Goal: Task Accomplishment & Management: Manage account settings

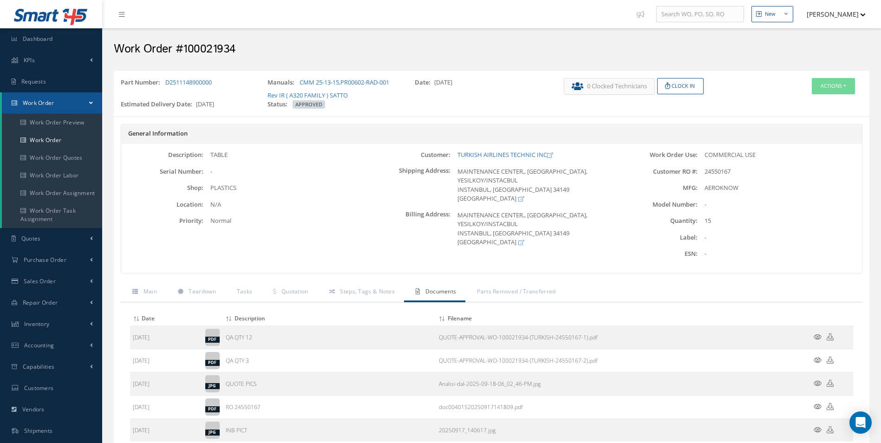
drag, startPoint x: 633, startPoint y: 133, endPoint x: 605, endPoint y: 131, distance: 27.5
click at [605, 131] on h5 "General Information" at bounding box center [491, 133] width 727 height 7
click at [32, 140] on link "Work Order" at bounding box center [52, 140] width 100 height 18
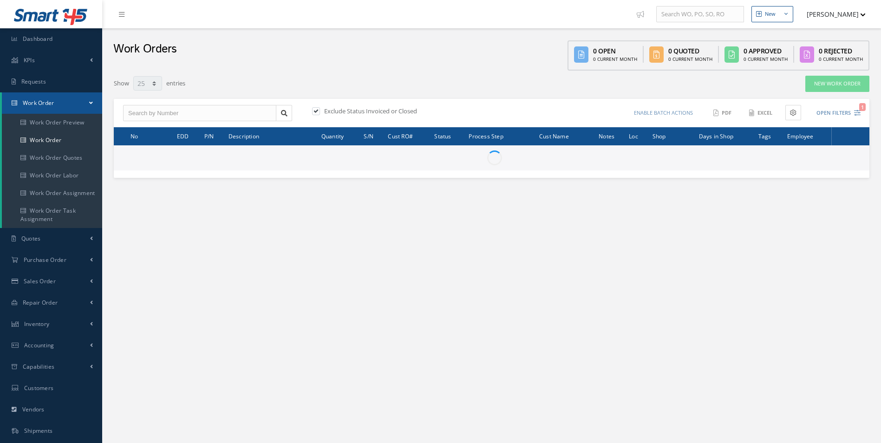
select select "25"
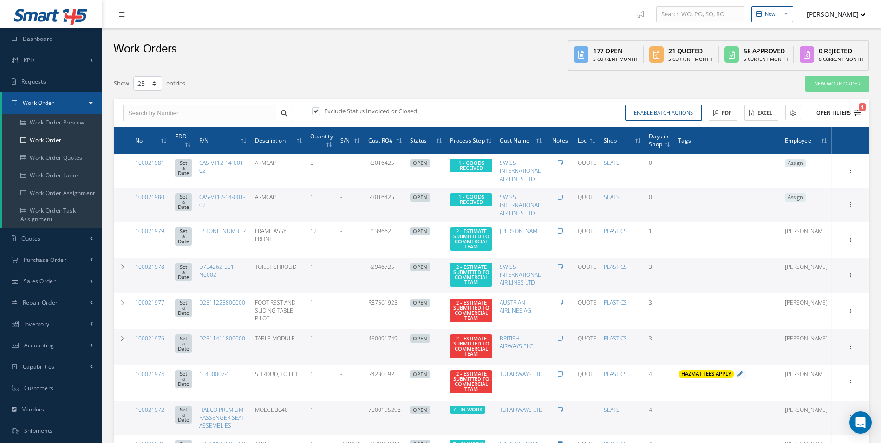
click at [858, 114] on icon "1" at bounding box center [858, 113] width 7 height 7
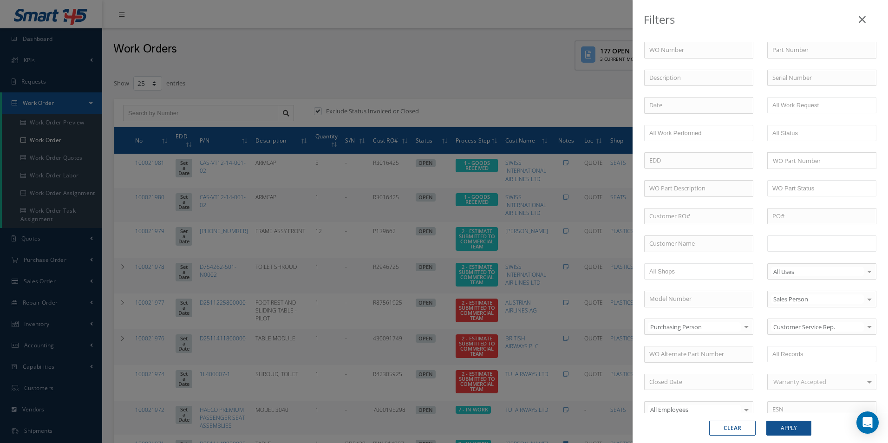
click at [821, 244] on input "text" at bounding box center [802, 244] width 59 height 12
click at [799, 438] on div "Clear Apply" at bounding box center [761, 428] width 256 height 30
click at [802, 430] on button "Apply" at bounding box center [789, 428] width 45 height 15
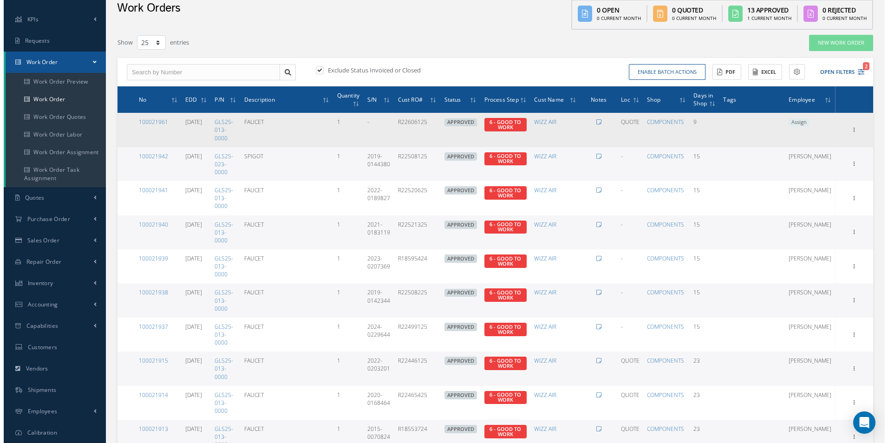
scroll to position [93, 0]
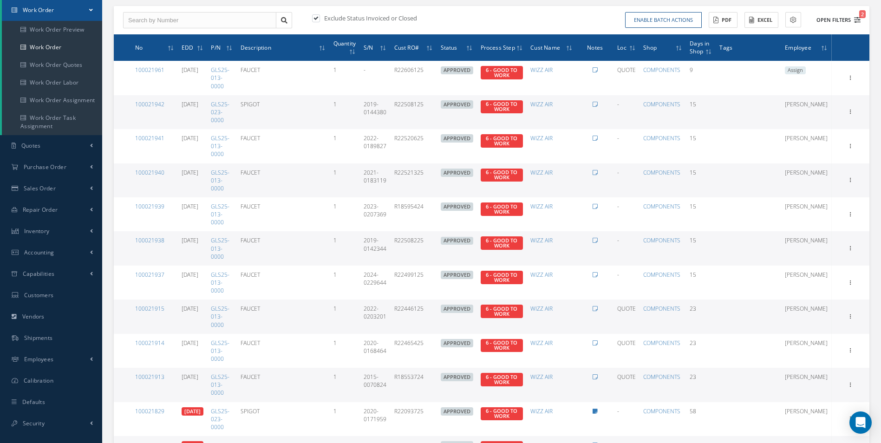
click at [856, 20] on icon "2" at bounding box center [858, 20] width 7 height 7
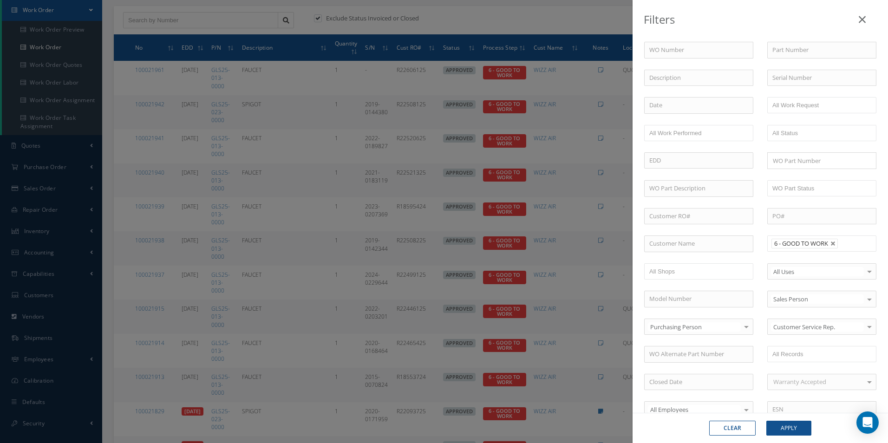
click at [831, 247] on li "6 - GOOD TO WORK" at bounding box center [805, 244] width 66 height 10
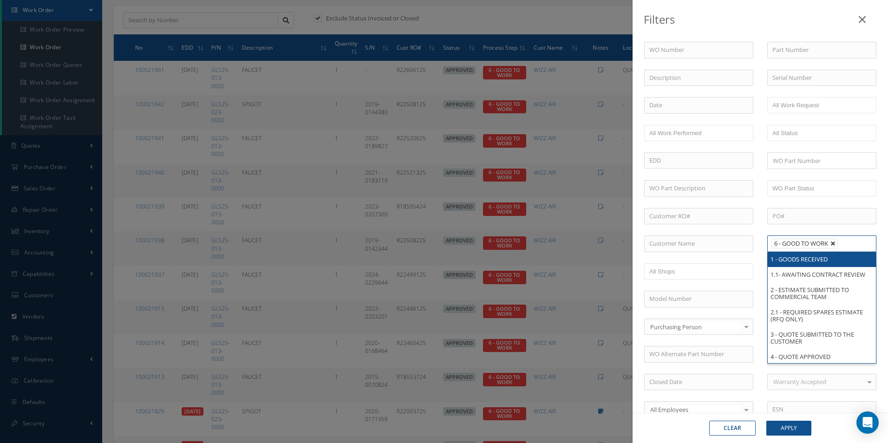
click at [833, 243] on link at bounding box center [834, 244] width 6 height 6
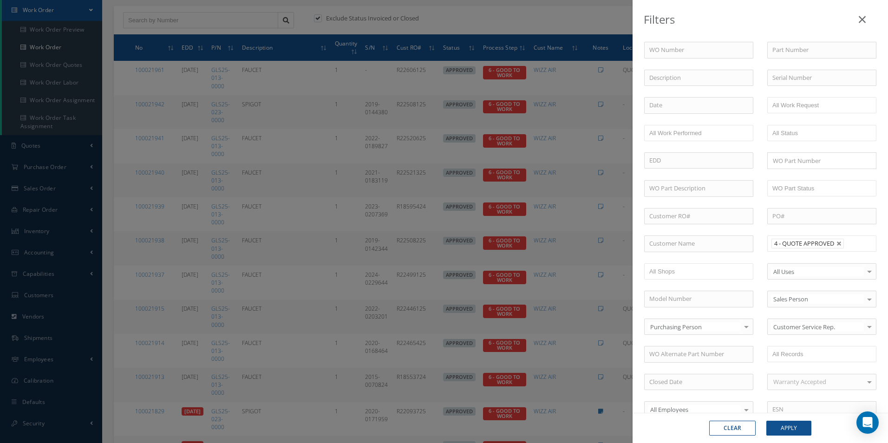
scroll to position [0, 0]
click at [795, 440] on div "Clear Apply" at bounding box center [761, 428] width 256 height 30
click at [797, 429] on button "Apply" at bounding box center [789, 428] width 45 height 15
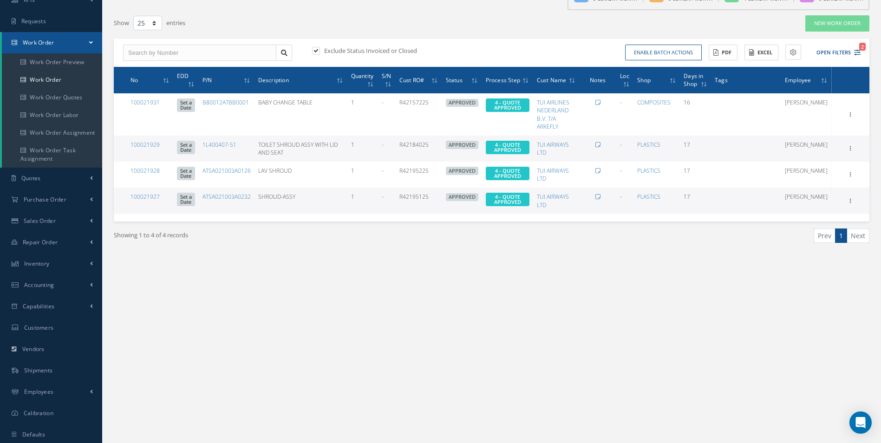
scroll to position [38, 0]
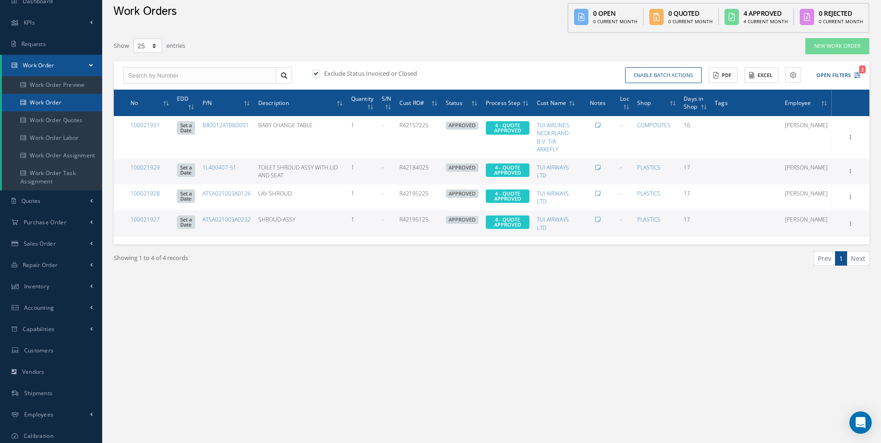
click at [56, 108] on link "Work Order" at bounding box center [52, 103] width 100 height 18
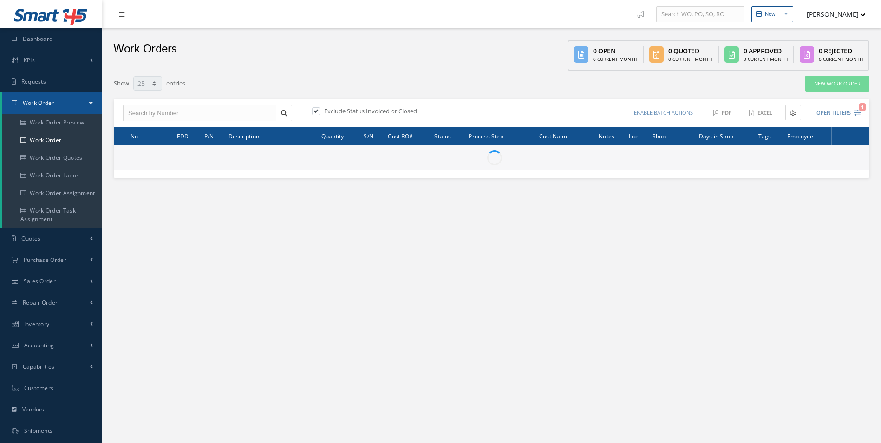
select select "25"
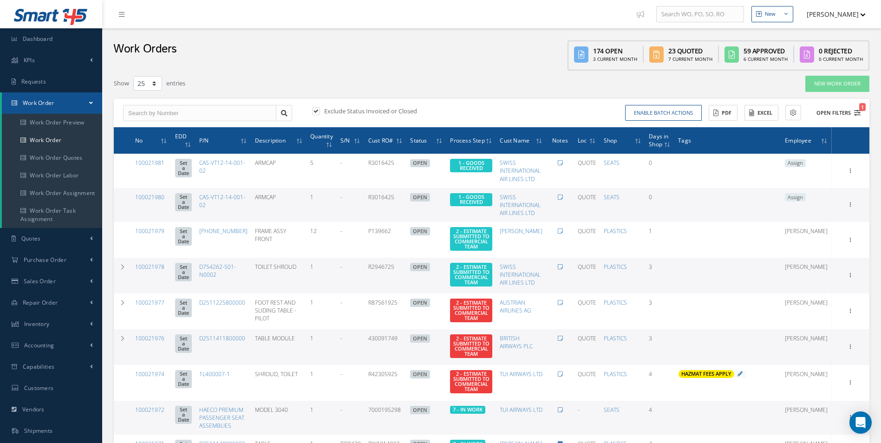
click at [855, 112] on icon "1" at bounding box center [858, 113] width 7 height 7
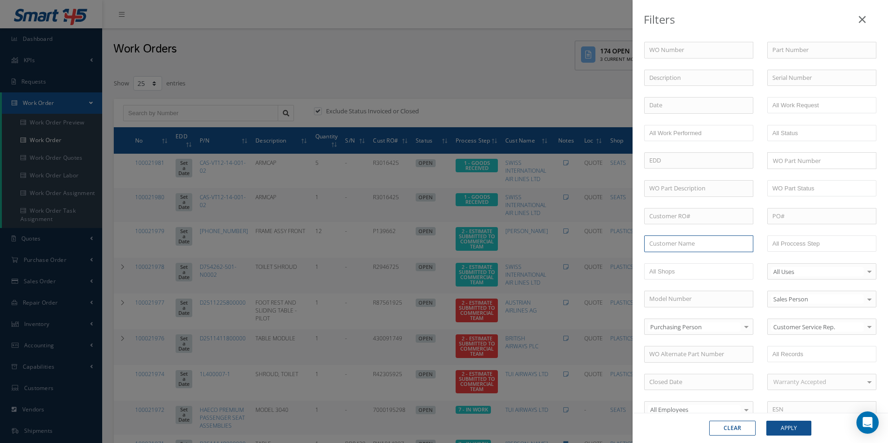
click at [707, 246] on input "text" at bounding box center [698, 244] width 109 height 17
click at [716, 261] on span "SPECIALIST AVIATION LTD" at bounding box center [686, 260] width 72 height 8
type input "SPECIALIST AVIATION LTD"
click at [784, 429] on button "Apply" at bounding box center [789, 428] width 45 height 15
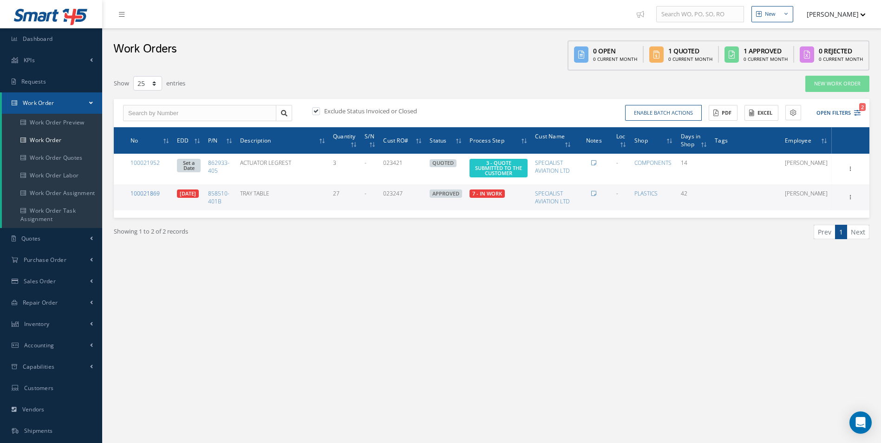
click at [147, 195] on link "100021869" at bounding box center [145, 194] width 29 height 8
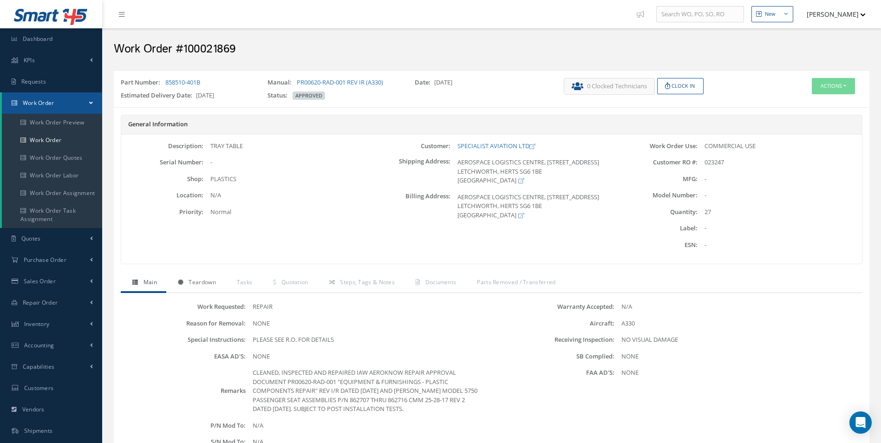
click at [194, 285] on span "Teardown" at bounding box center [202, 282] width 27 height 8
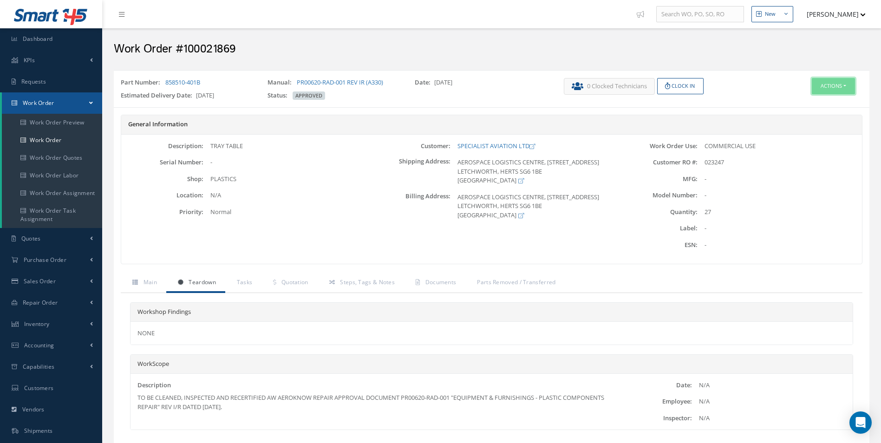
click at [828, 89] on button "Actions" at bounding box center [833, 86] width 43 height 16
click at [816, 104] on link "Edit" at bounding box center [819, 104] width 74 height 13
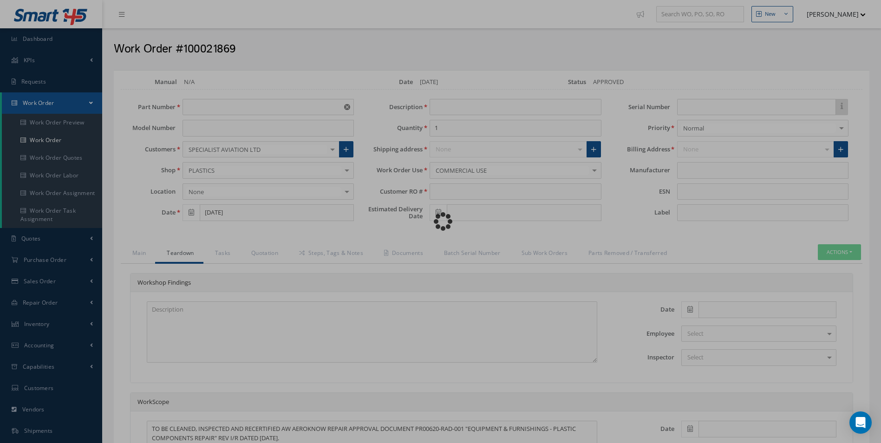
type input "858510-401B"
type input "[DATE]"
type input "TRAY TABLE"
type input "27"
type input "023247"
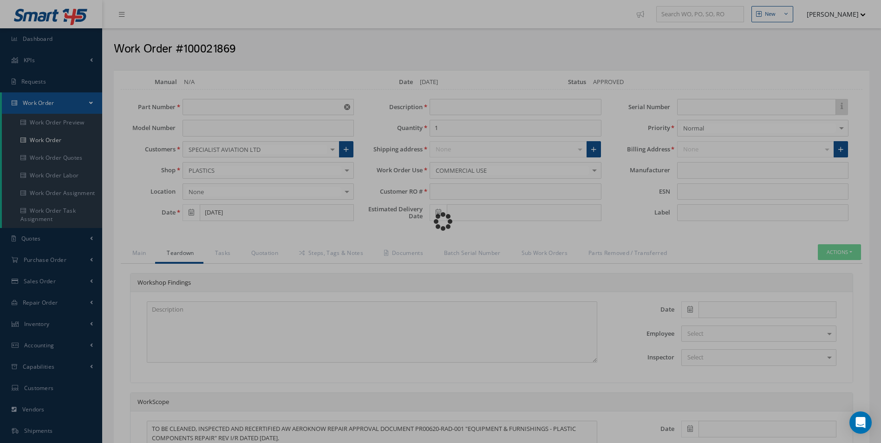
type input "[DATE]"
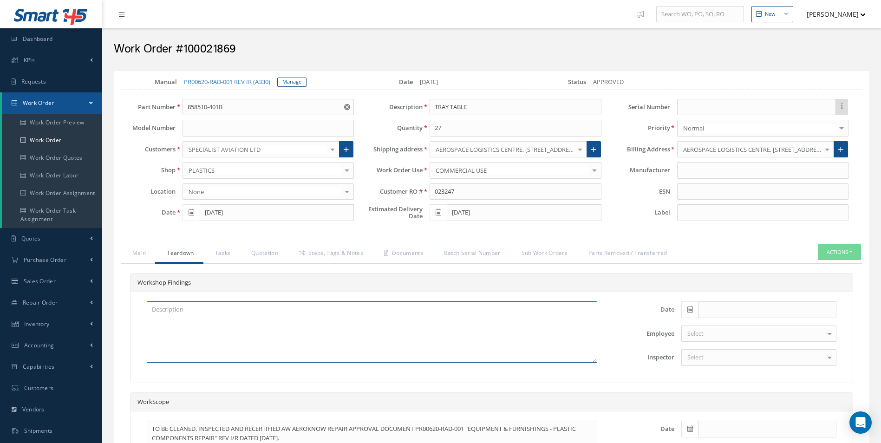
click at [187, 314] on textarea at bounding box center [372, 332] width 451 height 61
click at [247, 104] on input "858510-401B" at bounding box center [268, 107] width 171 height 17
drag, startPoint x: 237, startPoint y: 104, endPoint x: 216, endPoint y: 104, distance: 21.4
click at [216, 104] on input "858510-401B" at bounding box center [268, 107] width 171 height 17
click at [241, 108] on input "858510-401B" at bounding box center [268, 107] width 171 height 17
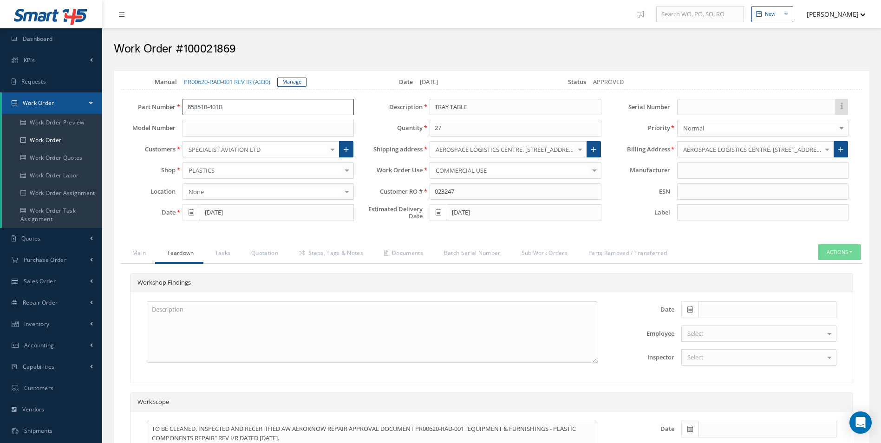
click at [145, 107] on div "Part Number 858510-401B" at bounding box center [237, 107] width 247 height 17
